Goal: Task Accomplishment & Management: Use online tool/utility

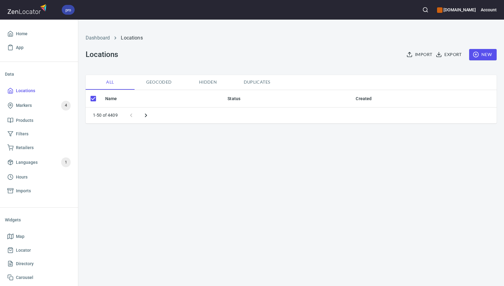
checkbox input "false"
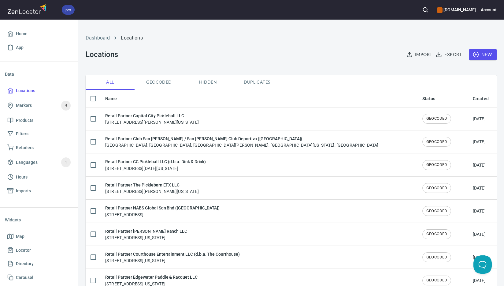
click at [485, 52] on span "New" at bounding box center [483, 55] width 18 height 8
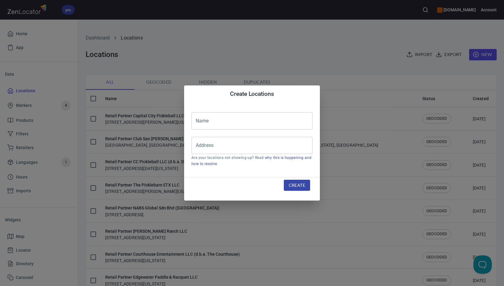
click at [267, 122] on input "text" at bounding box center [251, 120] width 121 height 17
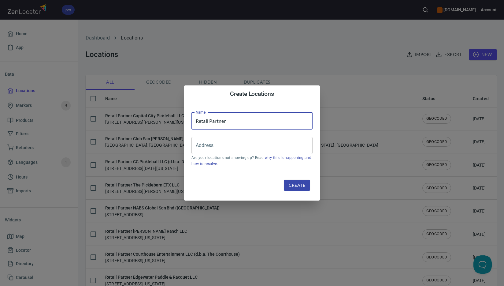
paste input "Match Point Pickleball LLC"
type input "Retail Partner Match Point Pickleball LLC"
click at [249, 148] on input "Address" at bounding box center [247, 145] width 106 height 12
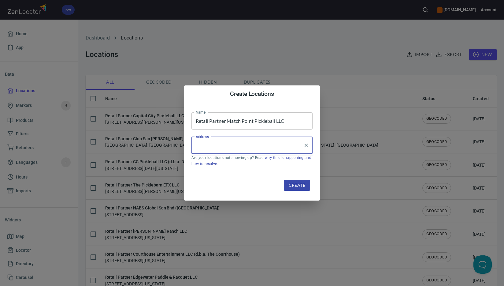
paste input "[STREET_ADDRESS][PERSON_NAME]"
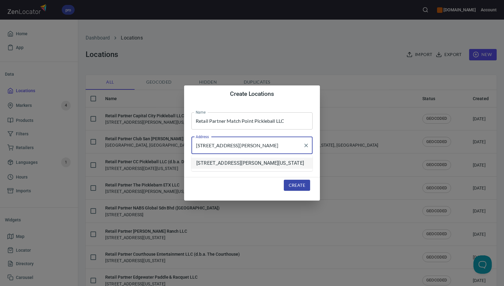
click at [240, 168] on li "[STREET_ADDRESS][PERSON_NAME][US_STATE]" at bounding box center [251, 162] width 121 height 11
type input "[STREET_ADDRESS][PERSON_NAME][US_STATE]"
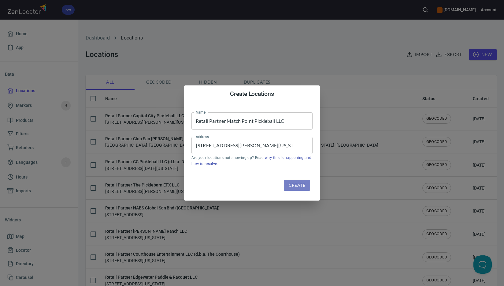
click at [297, 184] on span "Create" at bounding box center [297, 185] width 17 height 8
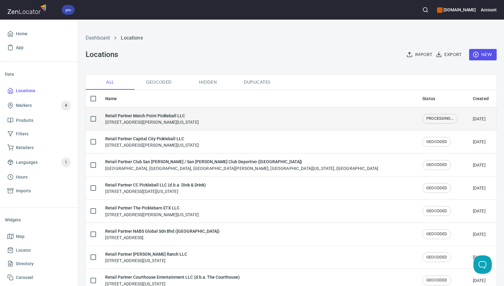
click at [253, 121] on div "Retail Partner Match Point Pickleball LLC [STREET_ADDRESS][PERSON_NAME][US_STAT…" at bounding box center [258, 118] width 307 height 13
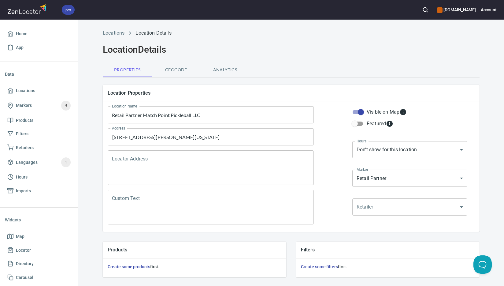
click at [225, 156] on textarea "Locator Address" at bounding box center [211, 167] width 198 height 23
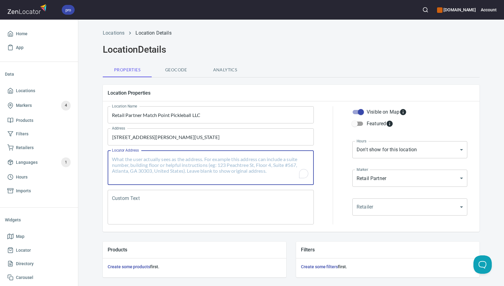
paste textarea "[STREET_ADDRESS][PERSON_NAME][US_STATE]"
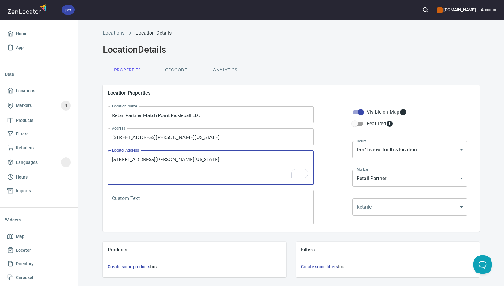
type textarea "[STREET_ADDRESS][PERSON_NAME][US_STATE]"
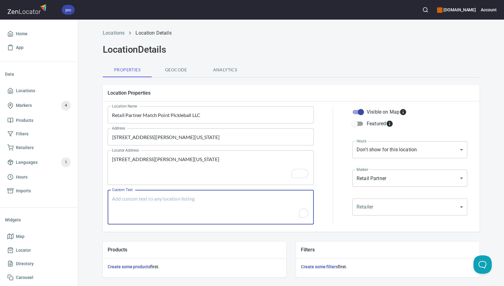
click at [235, 206] on textarea "Custom Text" at bounding box center [211, 206] width 198 height 23
paste textarea "Brands Carried: SelkirkJoola, Engage, Return Policy: 30 Days Refund or Exchange"
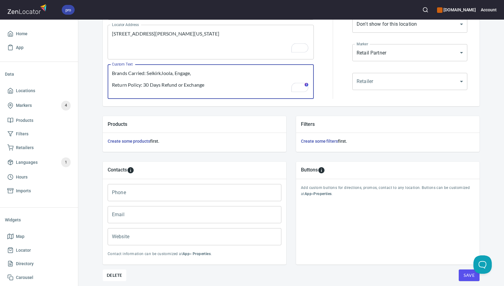
type textarea "Brands Carried: SelkirkJoola, Engage, Return Policy: 30 Days Refund or Exchange"
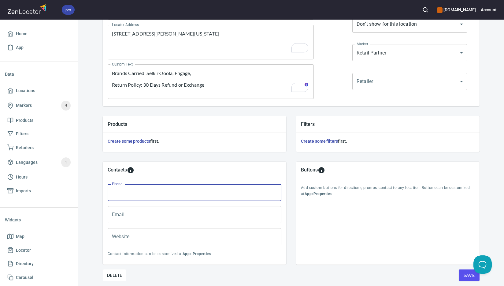
click at [161, 194] on input "Phone" at bounding box center [195, 192] width 174 height 17
paste input "[PHONE_NUMBER]"
type input "[PHONE_NUMBER]"
click at [239, 214] on input "Email" at bounding box center [195, 214] width 174 height 17
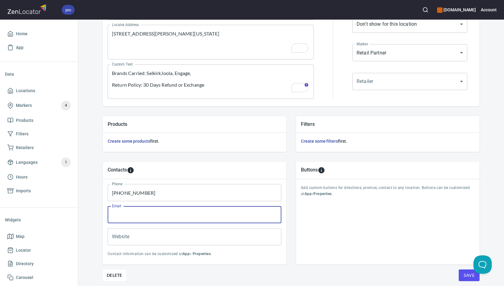
paste input "[PERSON_NAME][EMAIL_ADDRESS][DOMAIN_NAME]"
type input "[PERSON_NAME][EMAIL_ADDRESS][DOMAIN_NAME]"
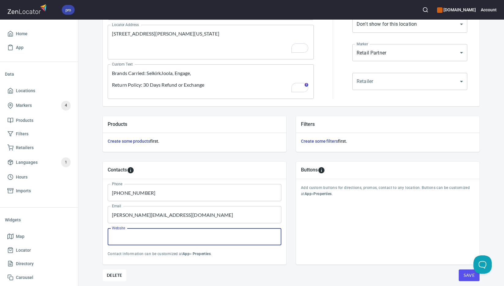
click at [231, 232] on input "Website" at bounding box center [195, 236] width 174 height 17
paste input "[DOMAIN_NAME]"
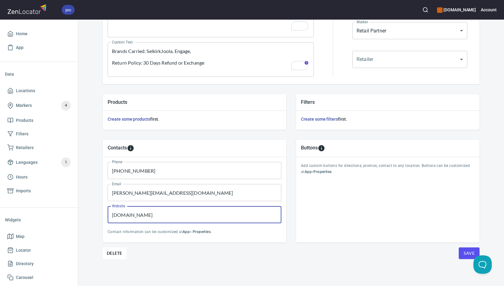
type input "[DOMAIN_NAME]"
click at [464, 250] on span "Save" at bounding box center [469, 253] width 11 height 8
